Goal: Task Accomplishment & Management: Complete application form

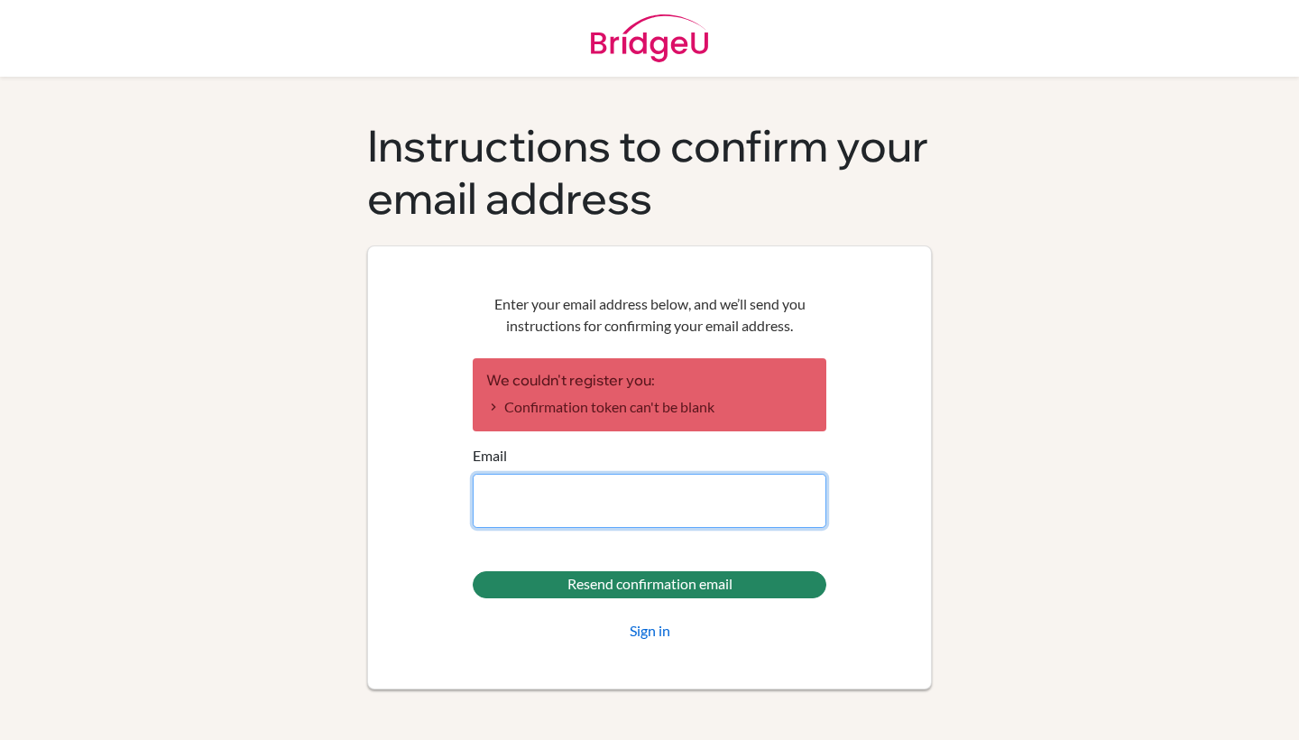
type input "[EMAIL_ADDRESS][DOMAIN_NAME]"
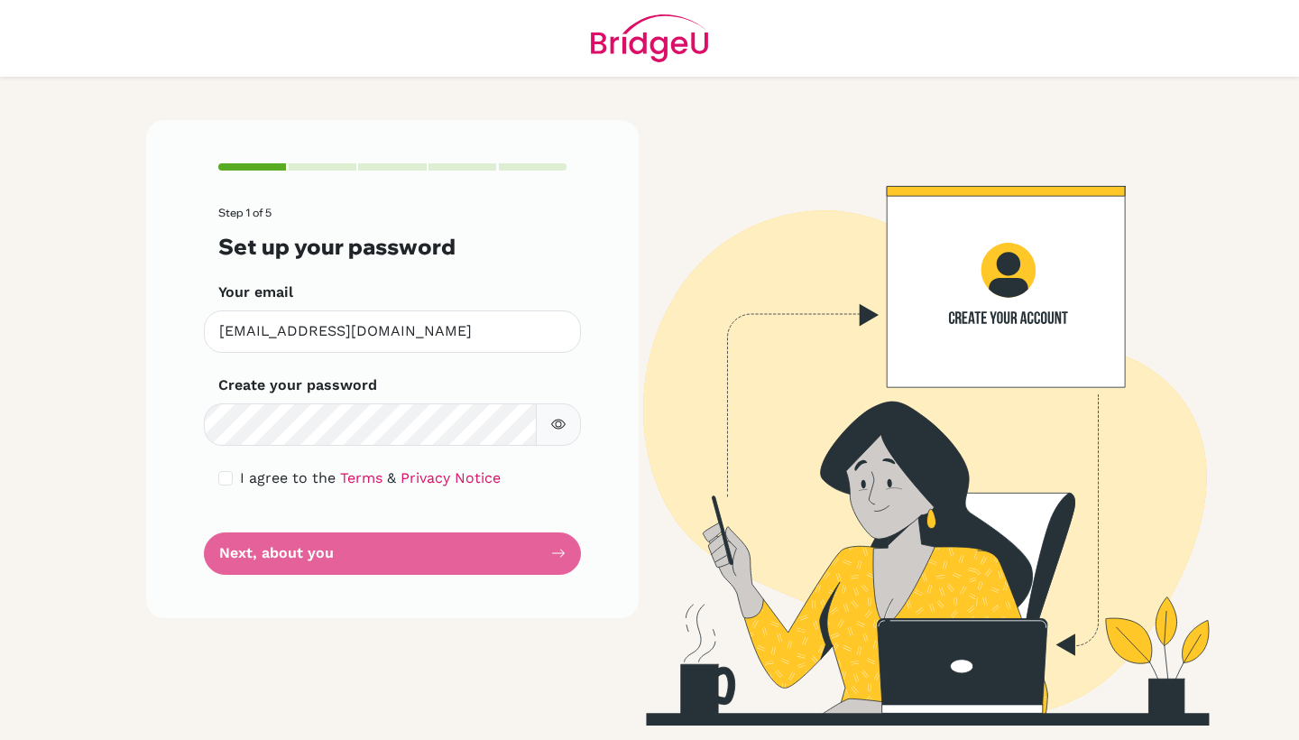
click at [235, 469] on div "I agree to the Terms & Privacy Notice" at bounding box center [392, 478] width 348 height 22
click at [228, 473] on input "checkbox" at bounding box center [225, 478] width 14 height 14
checkbox input "true"
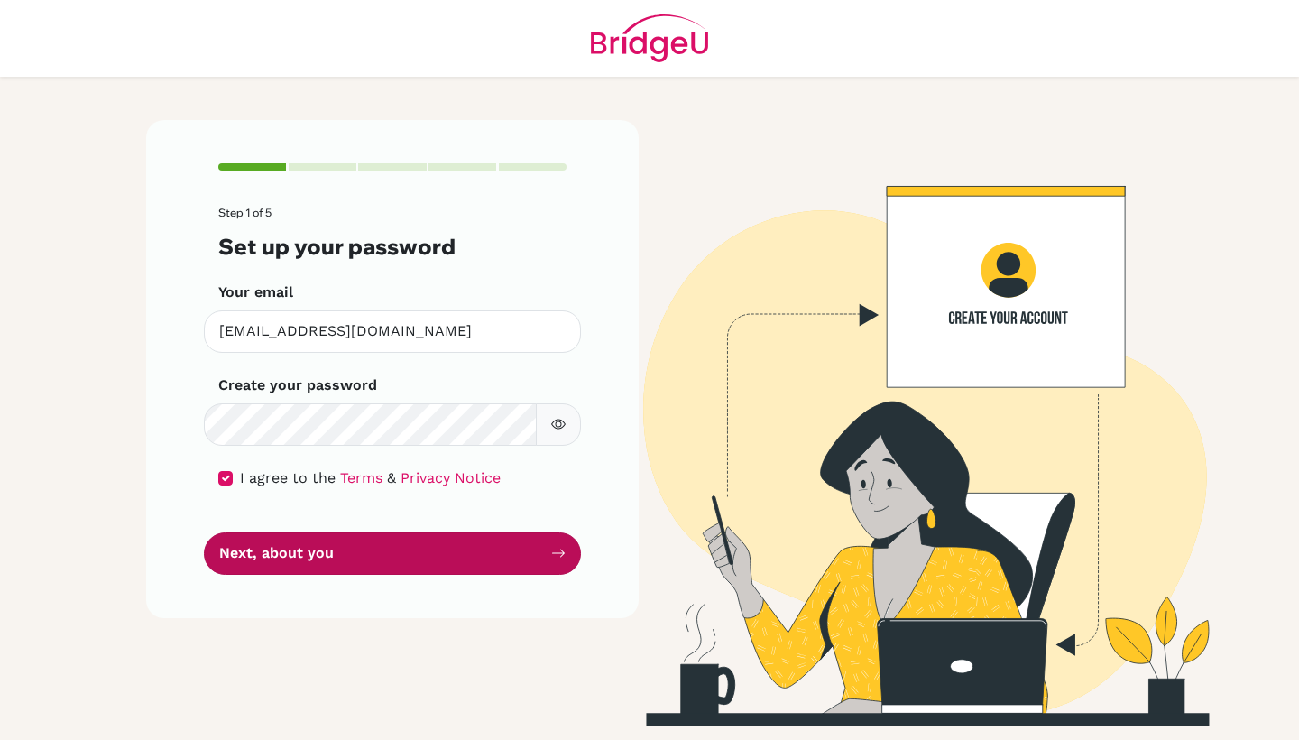
click at [246, 547] on button "Next, about you" at bounding box center [392, 553] width 377 height 42
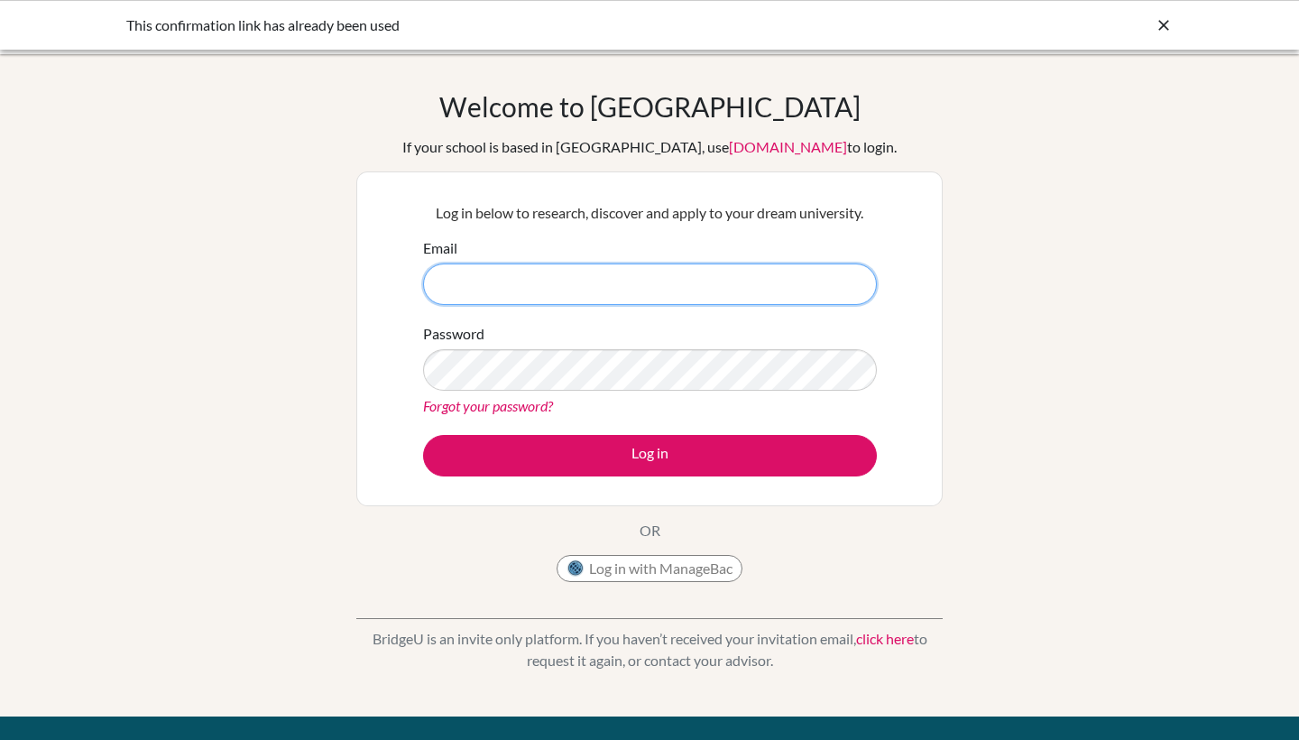
type input "[EMAIL_ADDRESS][DOMAIN_NAME]"
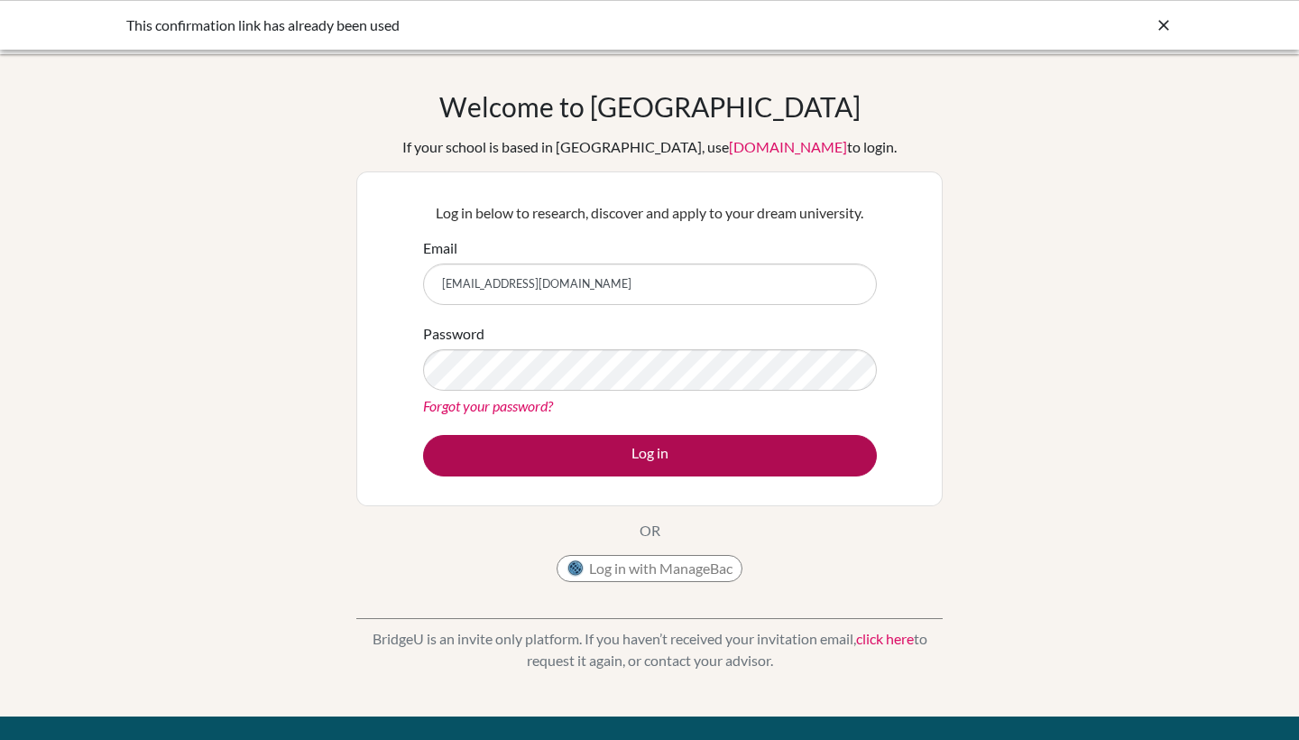
click at [519, 457] on button "Log in" at bounding box center [650, 455] width 454 height 41
